Goal: Task Accomplishment & Management: Use online tool/utility

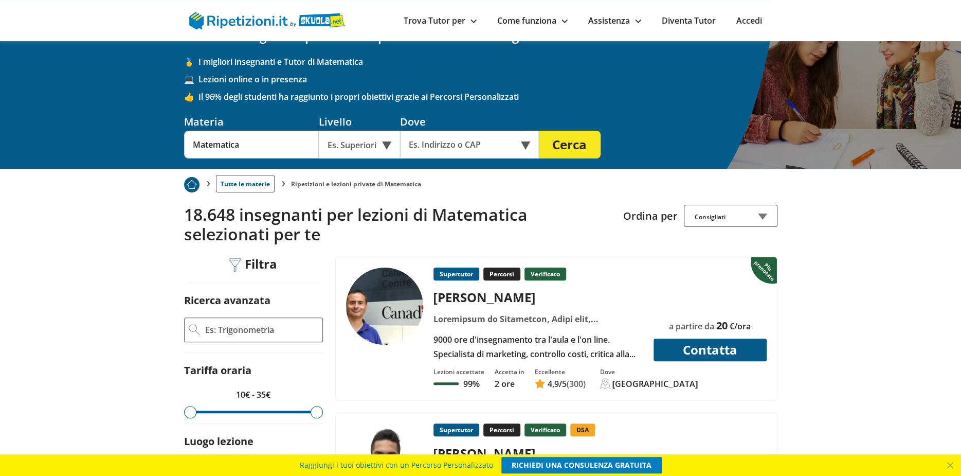
scroll to position [51, 0]
click at [447, 148] on input "text" at bounding box center [462, 145] width 125 height 28
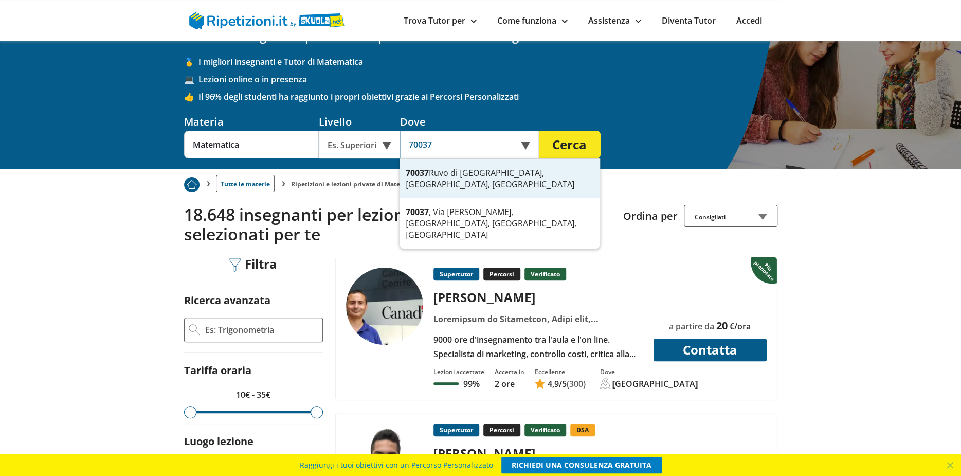
click at [450, 175] on div "70037 [GEOGRAPHIC_DATA], [GEOGRAPHIC_DATA], [GEOGRAPHIC_DATA]" at bounding box center [499, 178] width 201 height 39
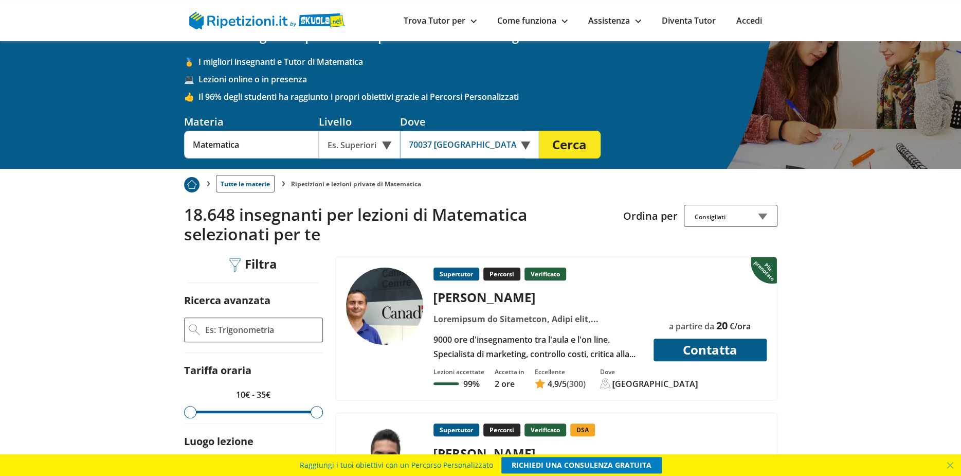
type input "70037 [GEOGRAPHIC_DATA], [GEOGRAPHIC_DATA], [GEOGRAPHIC_DATA]"
click at [576, 144] on button "Cerca" at bounding box center [570, 145] width 62 height 28
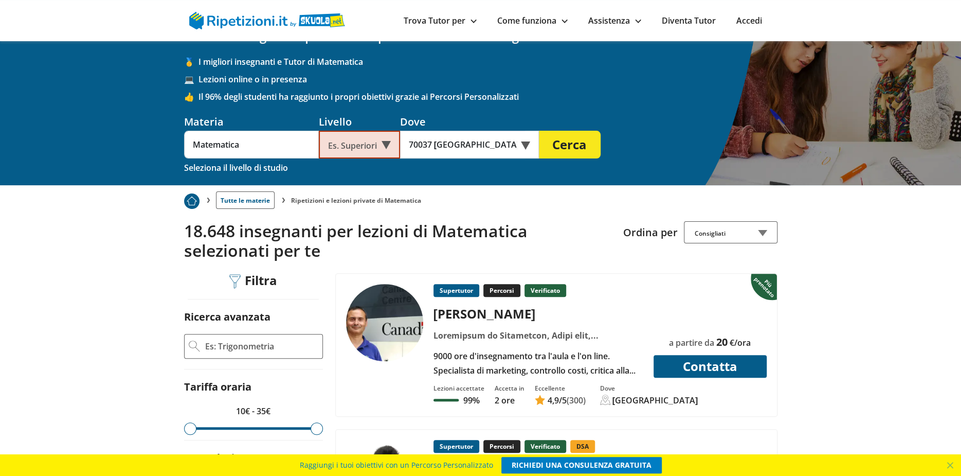
click at [361, 148] on div "Es. Superiori" at bounding box center [359, 145] width 81 height 28
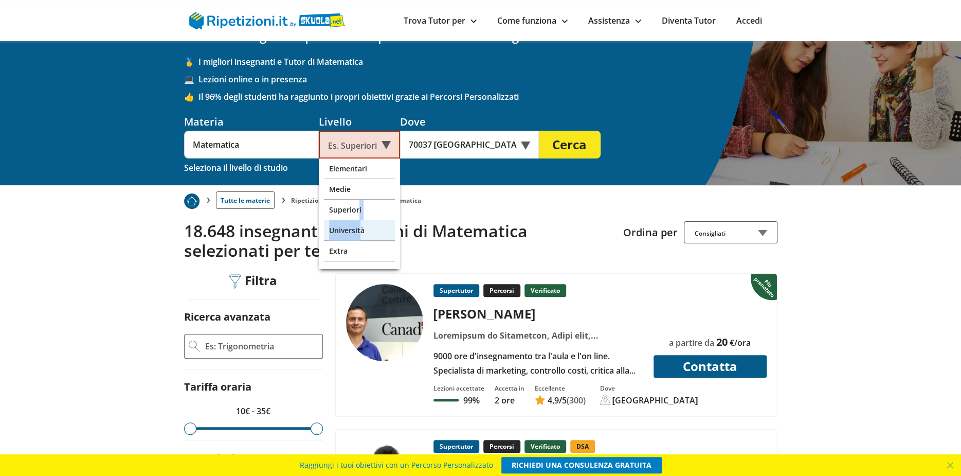
drag, startPoint x: 358, startPoint y: 213, endPoint x: 360, endPoint y: 228, distance: 14.5
click at [360, 228] on div "Elementari Medie Superiori Università Extra" at bounding box center [359, 213] width 81 height 111
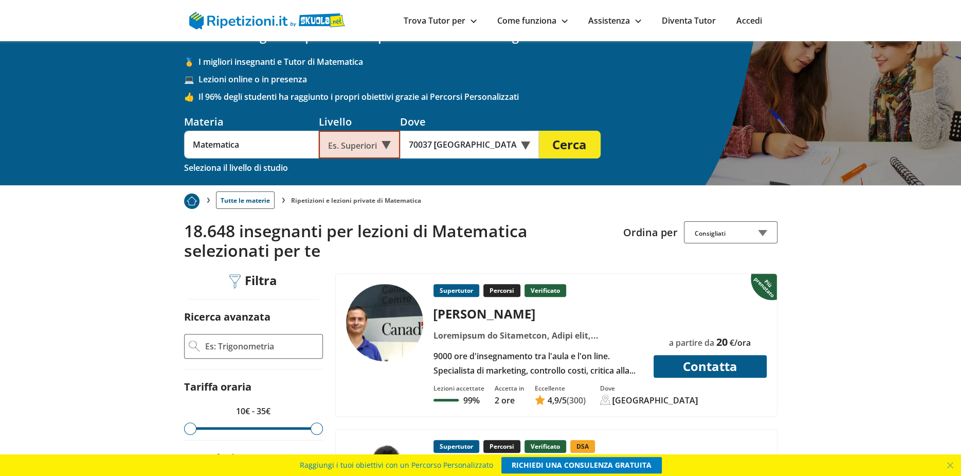
click at [372, 135] on div "Es. Superiori" at bounding box center [359, 145] width 81 height 28
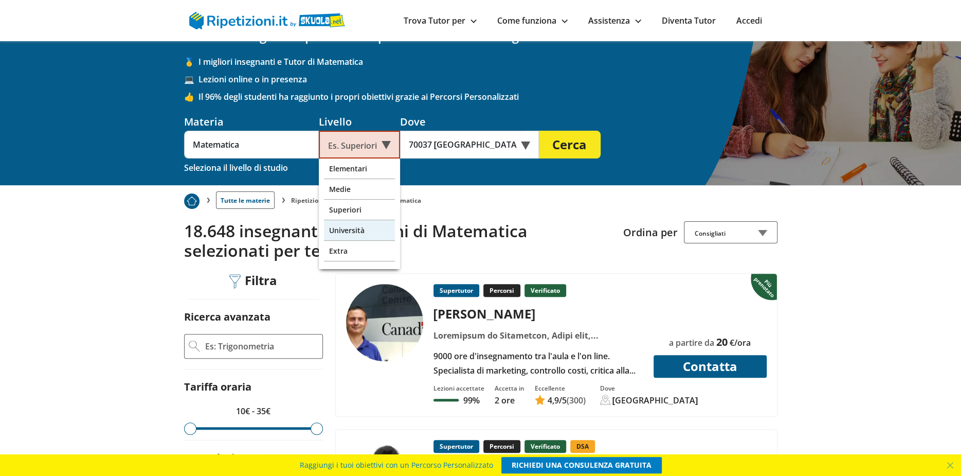
click at [367, 230] on div "Università" at bounding box center [359, 230] width 71 height 21
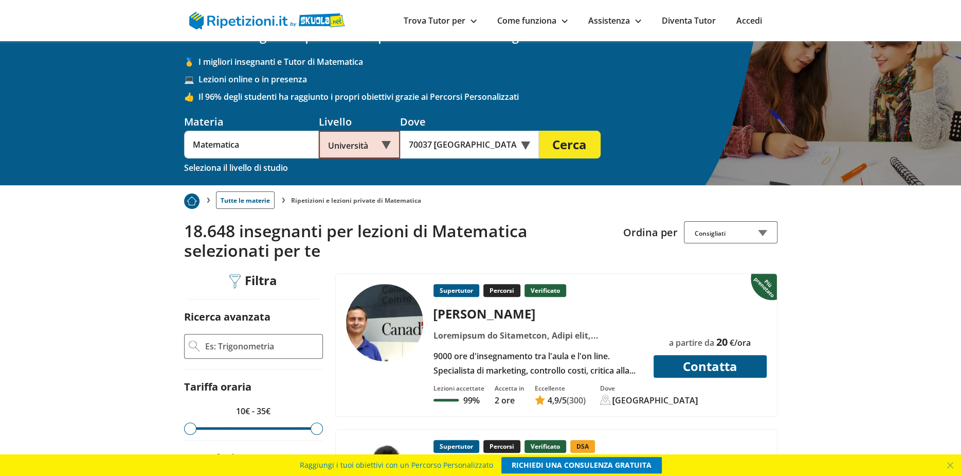
click at [561, 142] on button "Cerca" at bounding box center [570, 145] width 62 height 28
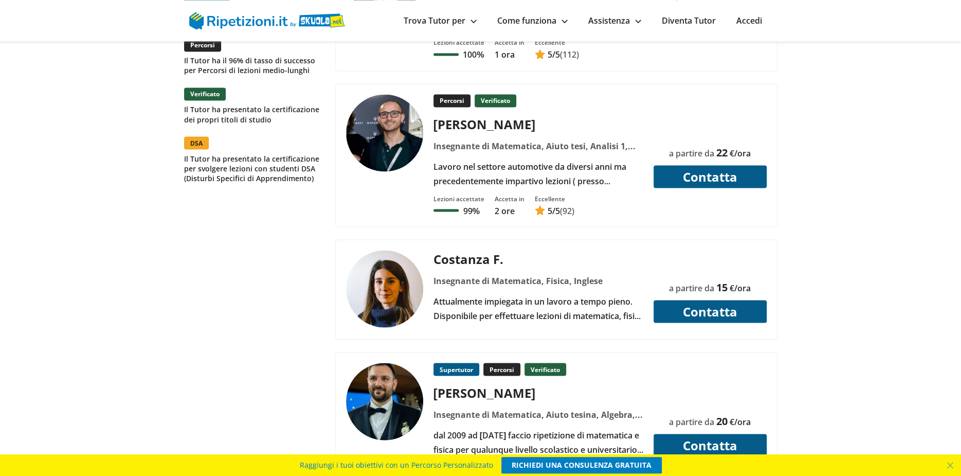
scroll to position [1182, 0]
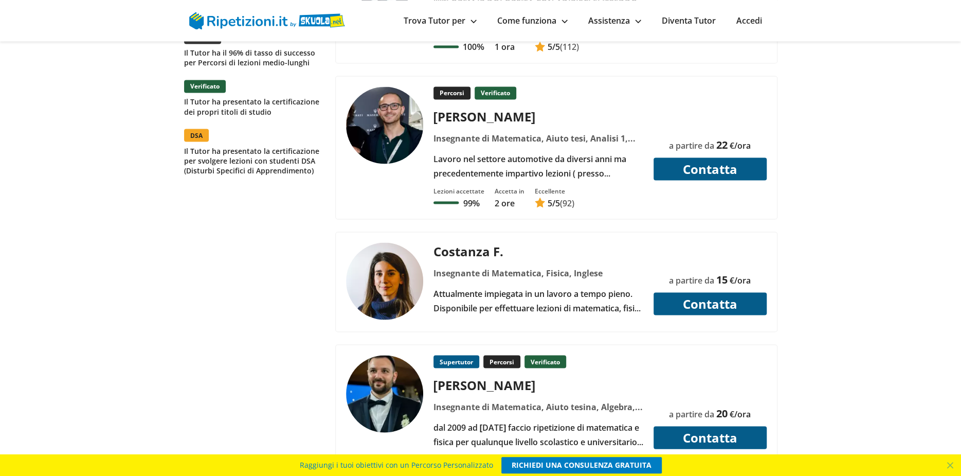
click at [468, 243] on div "Costanza F." at bounding box center [537, 250] width 217 height 17
